Goal: Navigation & Orientation: Find specific page/section

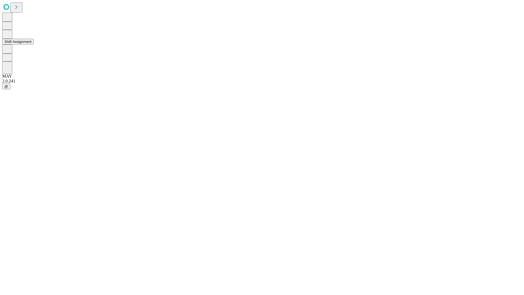
click at [34, 44] on button "Shift Assignment" at bounding box center [17, 42] width 31 height 6
